Goal: Transaction & Acquisition: Purchase product/service

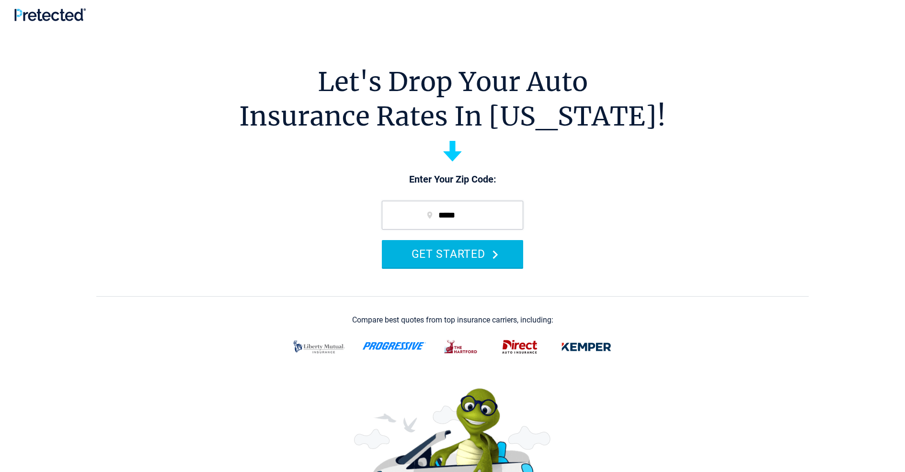
click at [452, 254] on button "GET STARTED" at bounding box center [452, 253] width 141 height 27
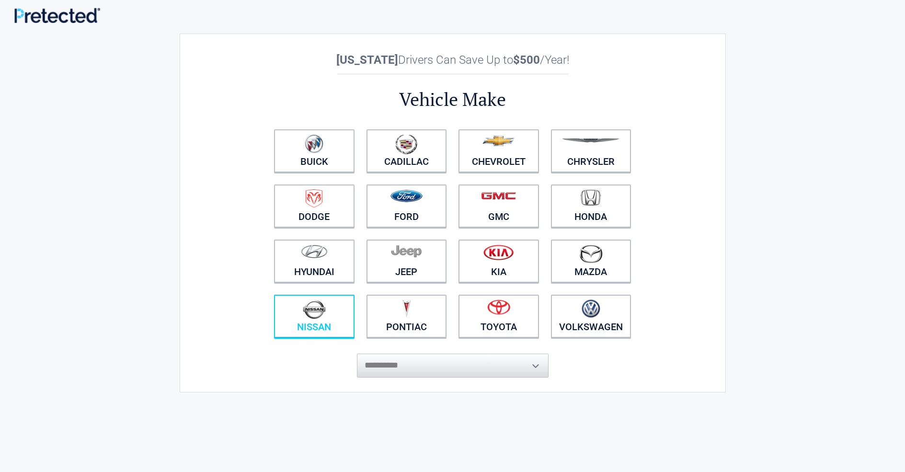
click at [314, 317] on img at bounding box center [314, 310] width 23 height 20
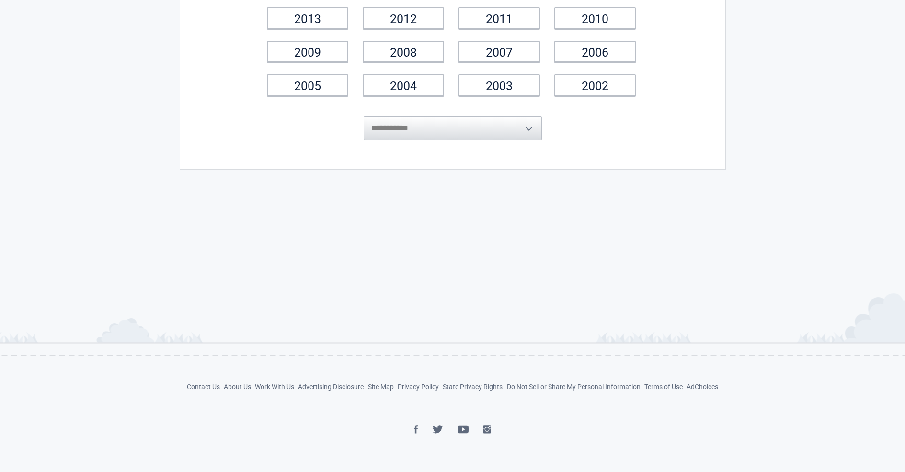
scroll to position [211, 0]
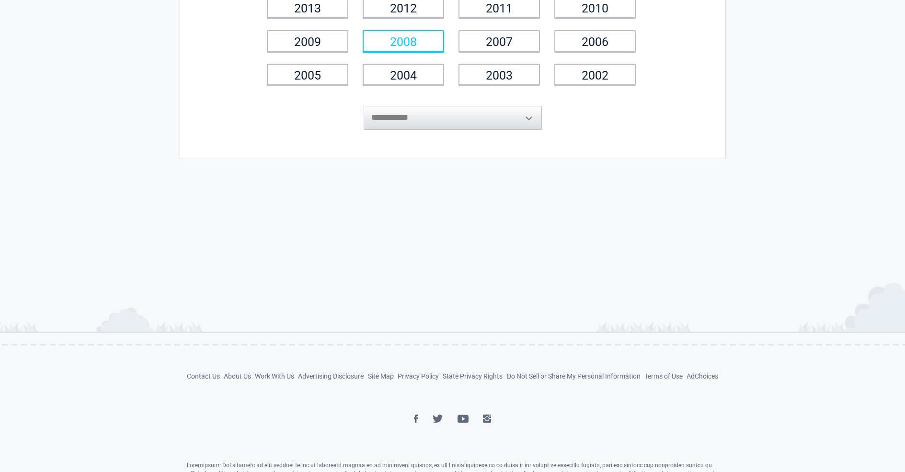
click at [404, 41] on link "2008" at bounding box center [403, 41] width 81 height 22
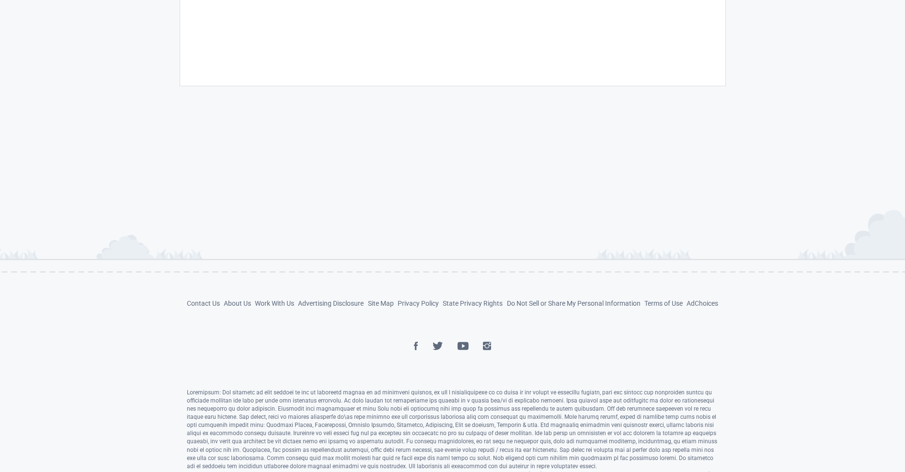
scroll to position [326, 0]
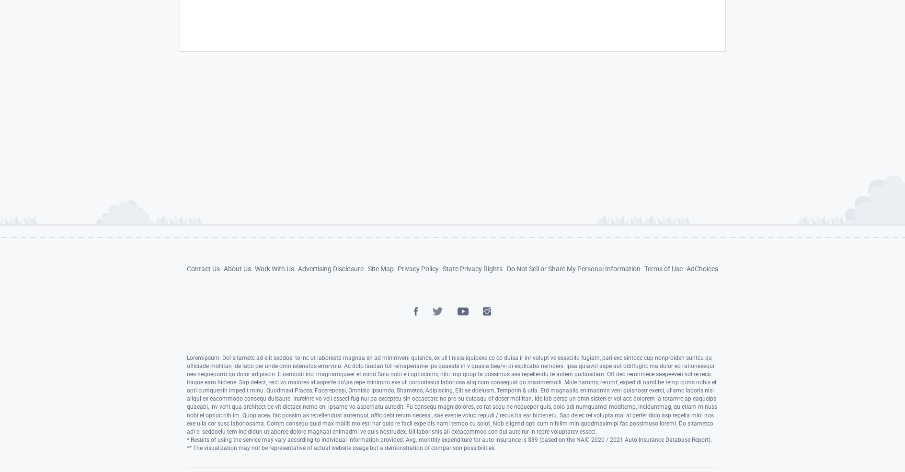
click at [438, 311] on img at bounding box center [438, 311] width 11 height 9
